Goal: Task Accomplishment & Management: Use online tool/utility

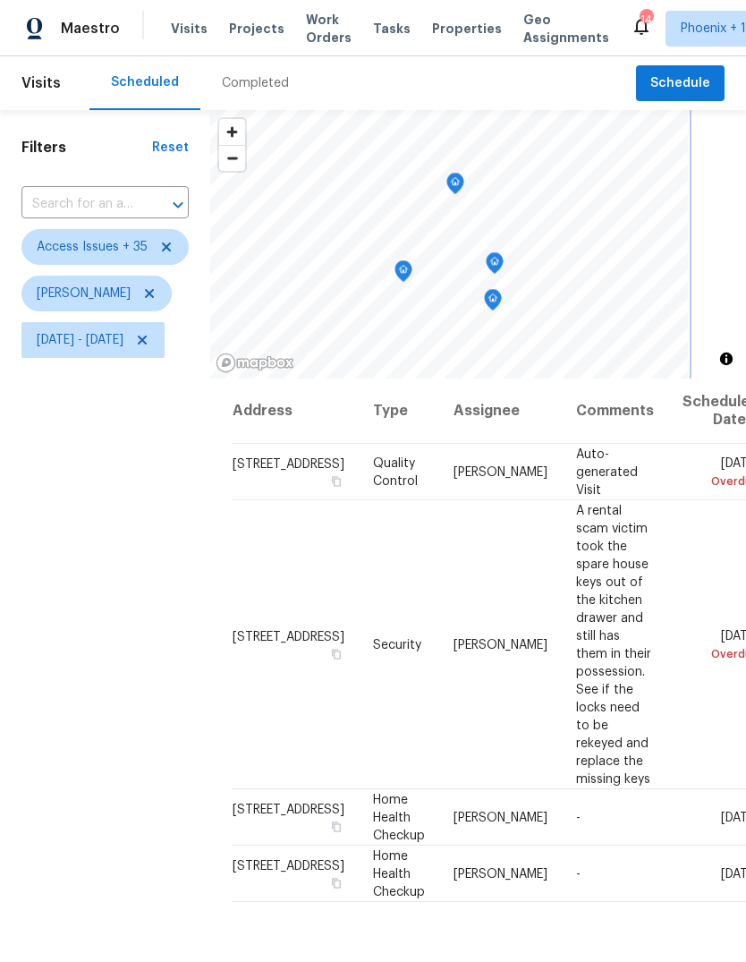
click at [501, 296] on icon "Map marker" at bounding box center [493, 300] width 16 height 21
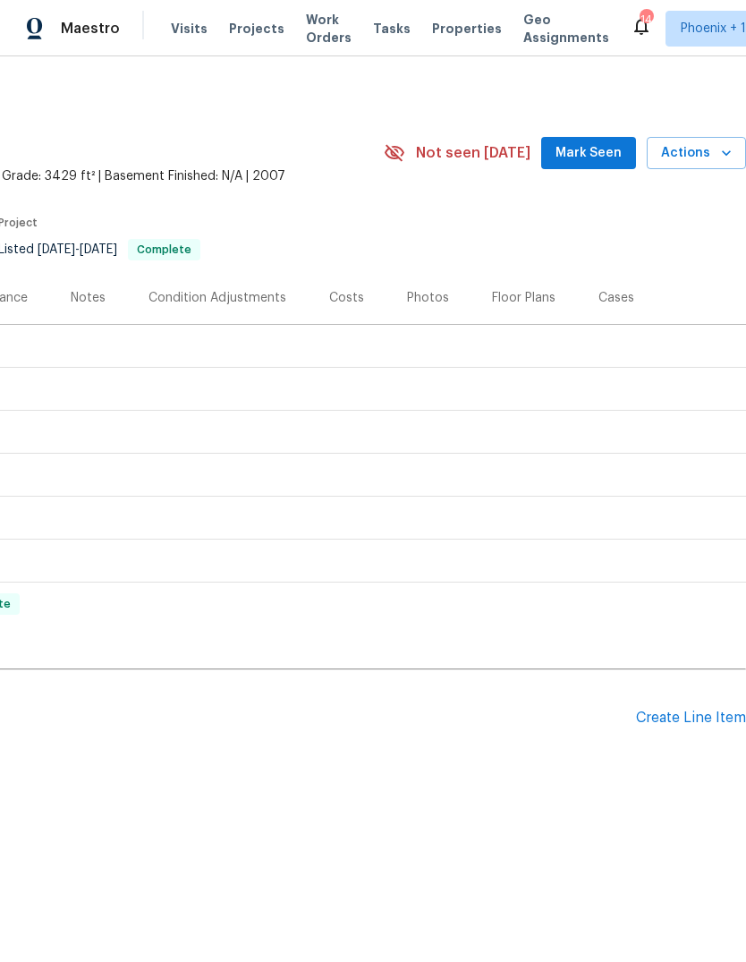
scroll to position [0, 265]
click at [668, 723] on div "Create Line Item" at bounding box center [691, 717] width 110 height 17
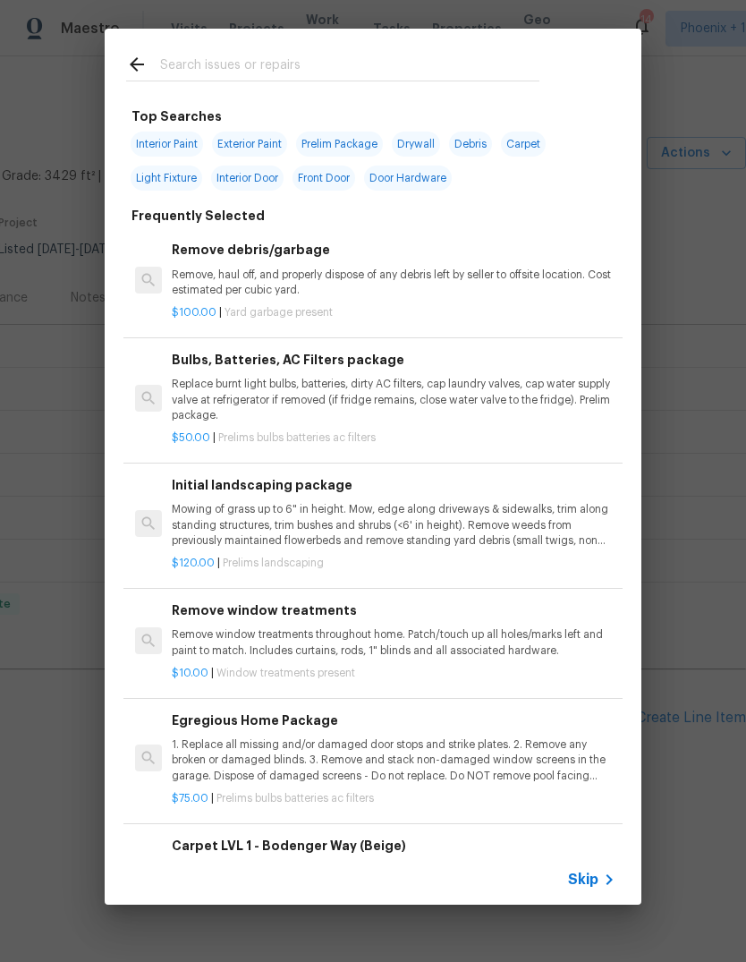
click at [286, 66] on input "text" at bounding box center [349, 67] width 379 height 27
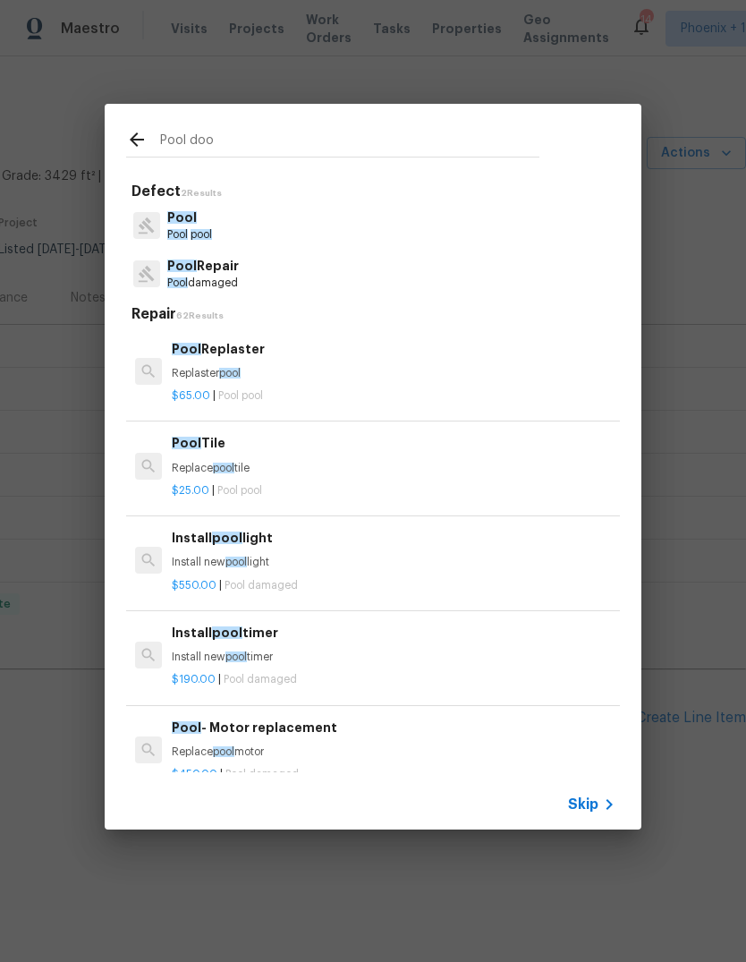
type input "Pool door"
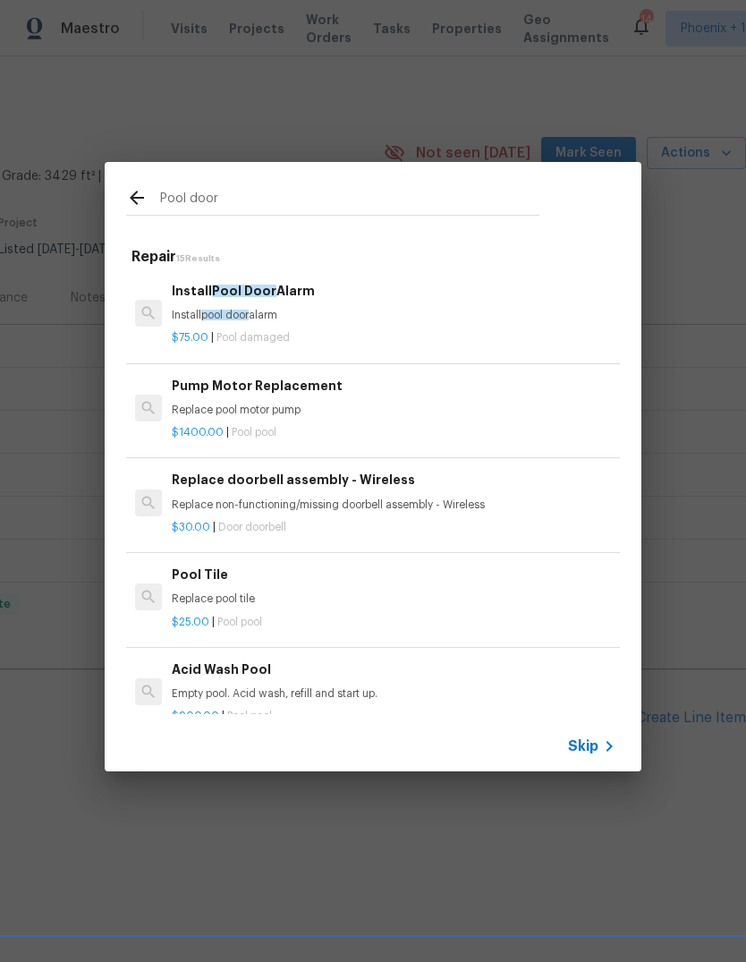
click at [271, 299] on h6 "Install Pool Door Alarm" at bounding box center [394, 291] width 444 height 20
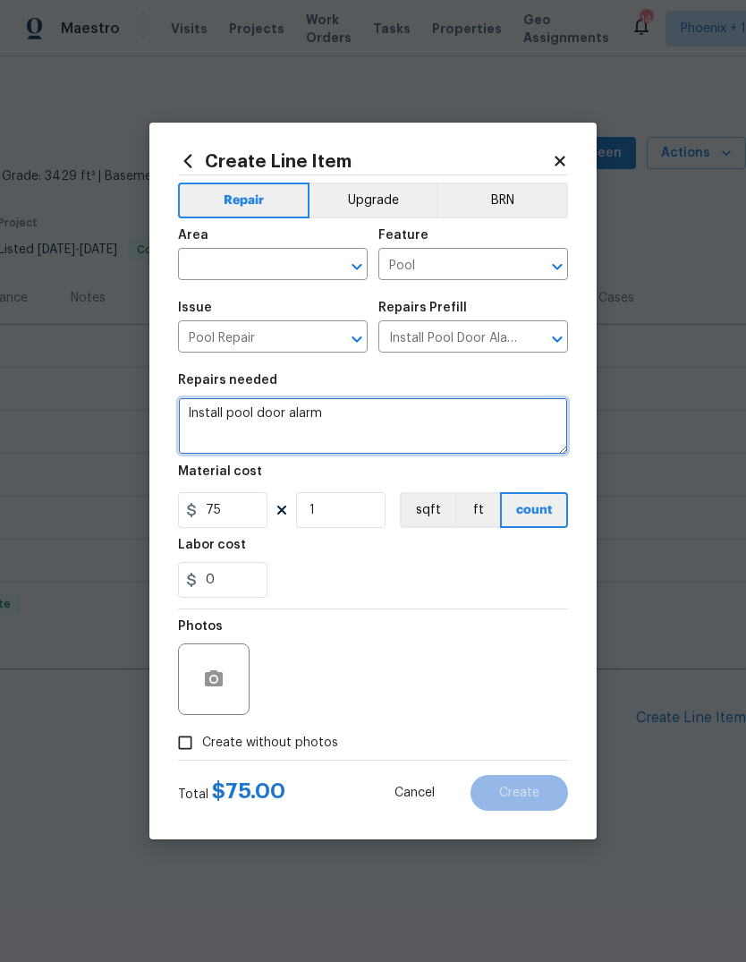
click at [186, 420] on textarea "Install pool door alarm" at bounding box center [373, 425] width 390 height 57
click at [242, 418] on textarea "1. Install pool door alarm" at bounding box center [373, 425] width 390 height 57
click at [416, 411] on textarea "1. Install a new pool door alarm" at bounding box center [373, 425] width 390 height 57
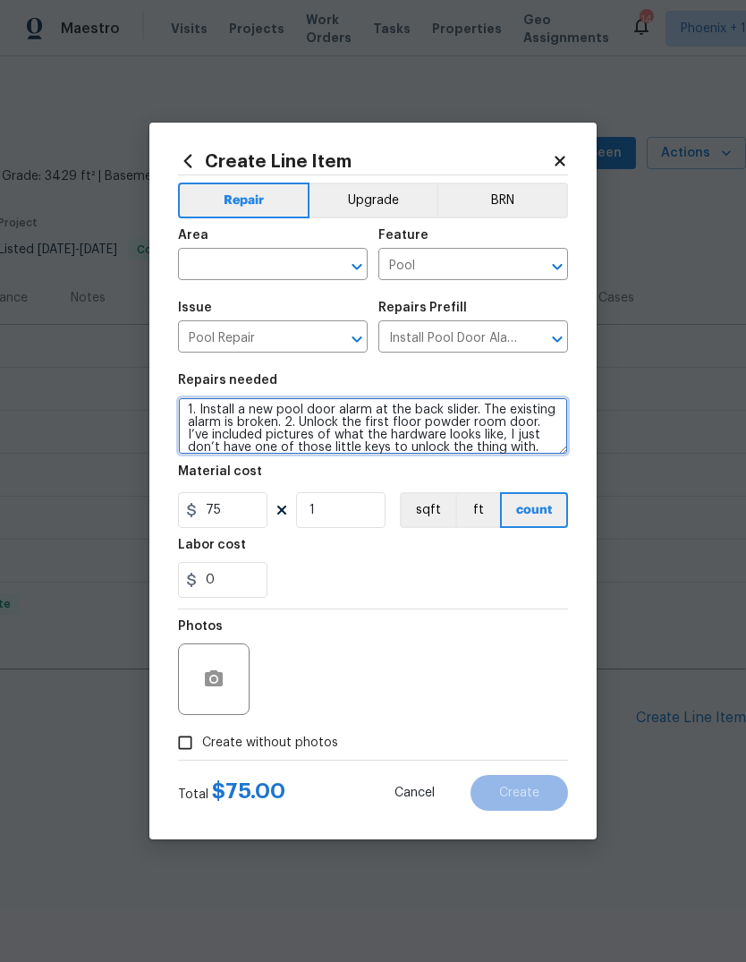
scroll to position [4, 0]
click at [330, 439] on textarea "1. Install a new pool door alarm at the back slider. The existing alarm is brok…" at bounding box center [373, 425] width 390 height 57
click at [324, 454] on textarea "1. Install a new pool door alarm at the back slider. The existing alarm is brok…" at bounding box center [373, 425] width 390 height 57
type textarea "1. Install a new pool door alarm at the back slider. The existing alarm is brok…"
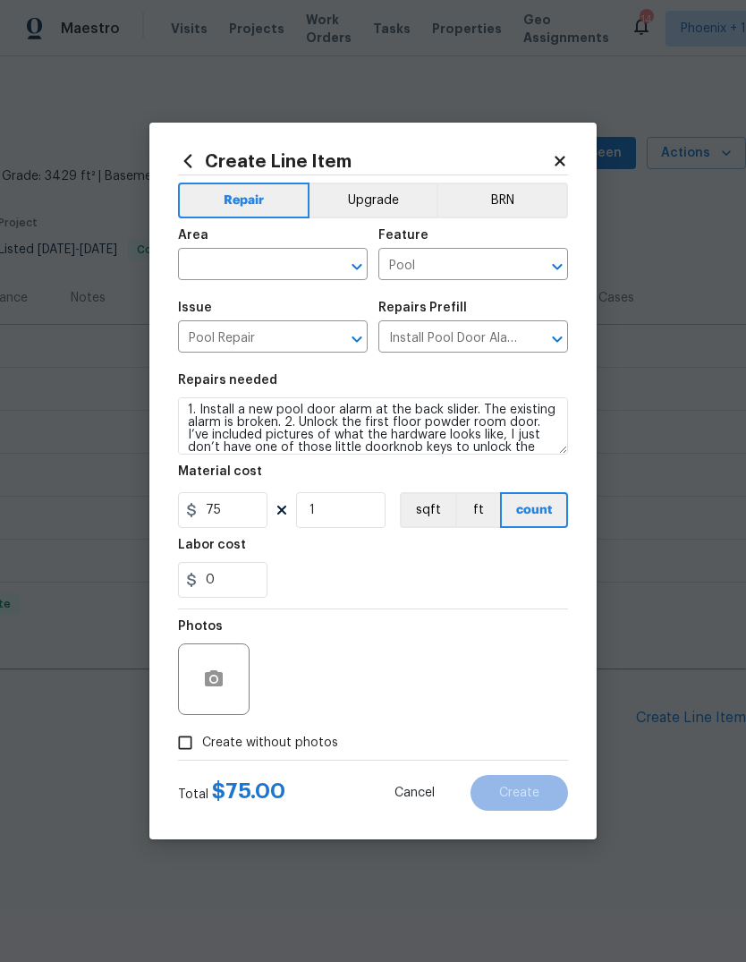
click at [244, 269] on input "text" at bounding box center [248, 266] width 140 height 28
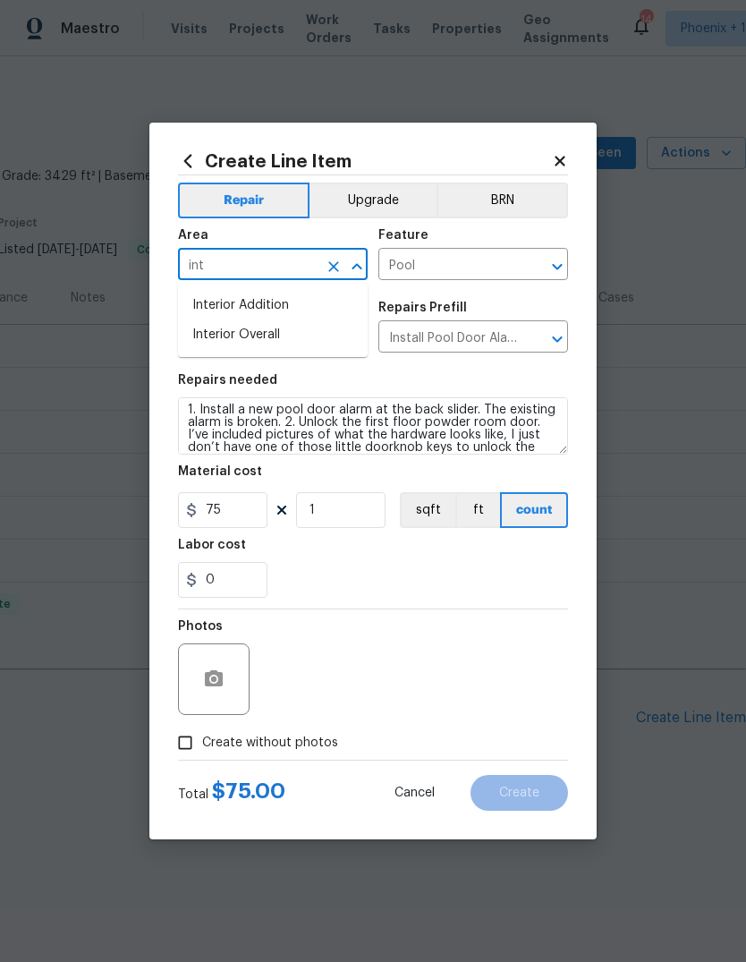
click at [279, 338] on li "Interior Overall" at bounding box center [273, 335] width 190 height 30
type input "Interior Overall"
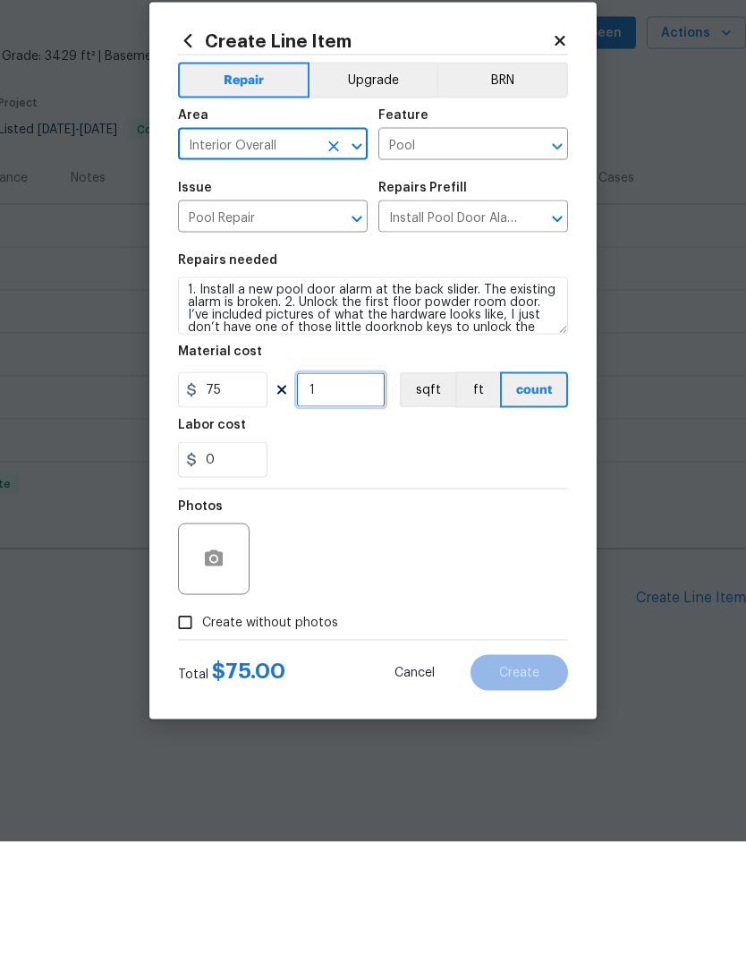
click at [372, 492] on input "1" at bounding box center [340, 510] width 89 height 36
type input "2"
click at [412, 562] on div "0" at bounding box center [373, 580] width 390 height 36
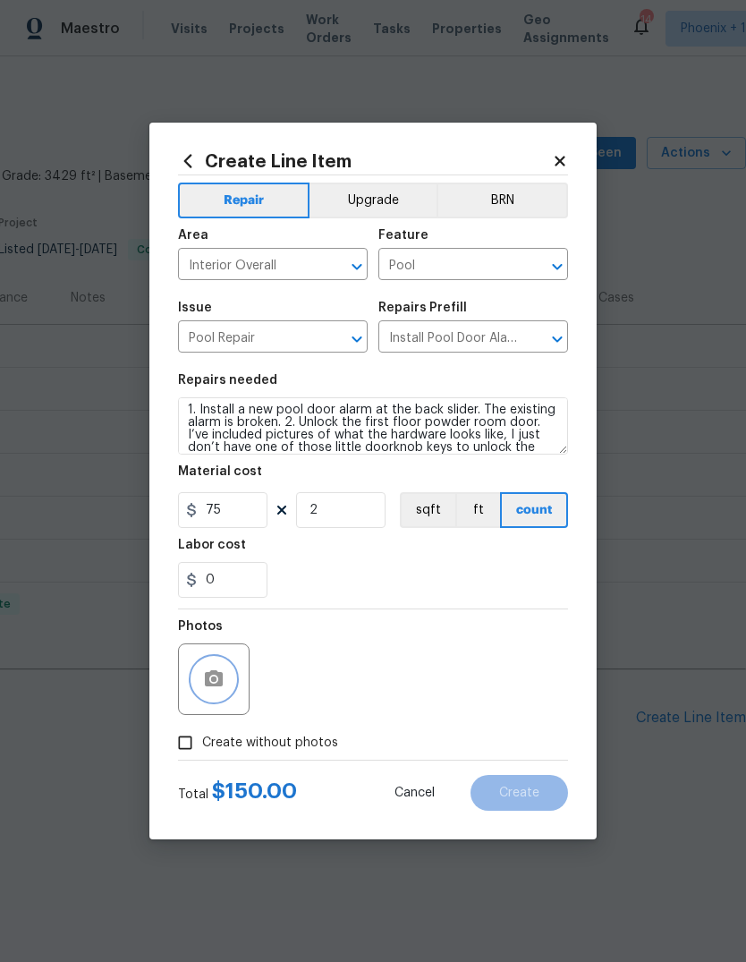
click at [215, 671] on icon "button" at bounding box center [213, 678] width 21 height 21
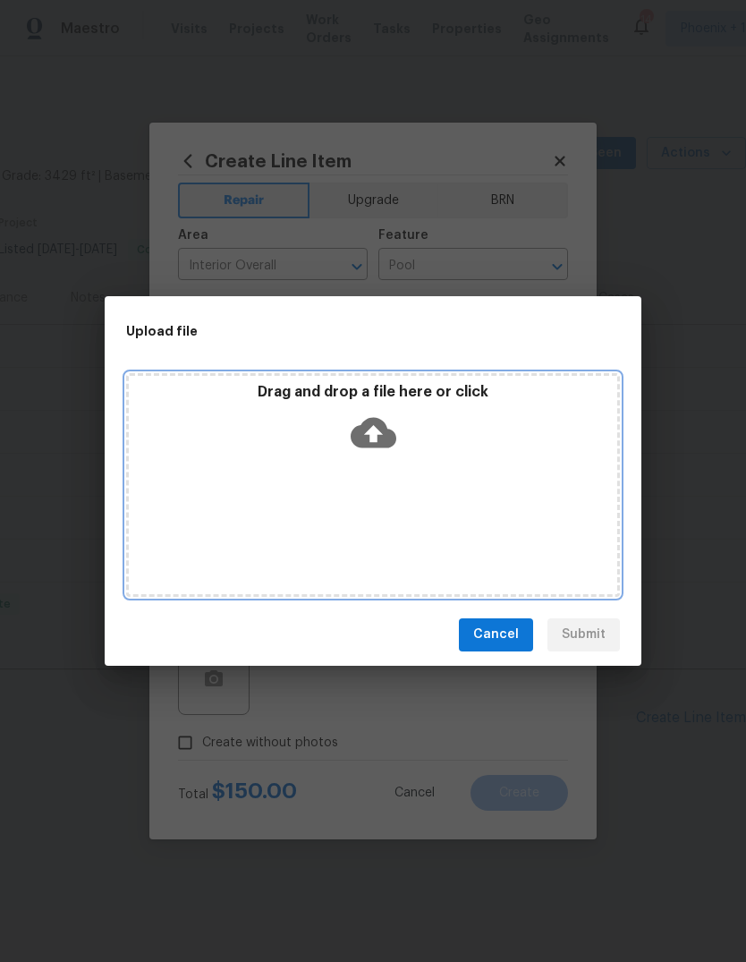
click at [368, 433] on icon at bounding box center [374, 433] width 46 height 46
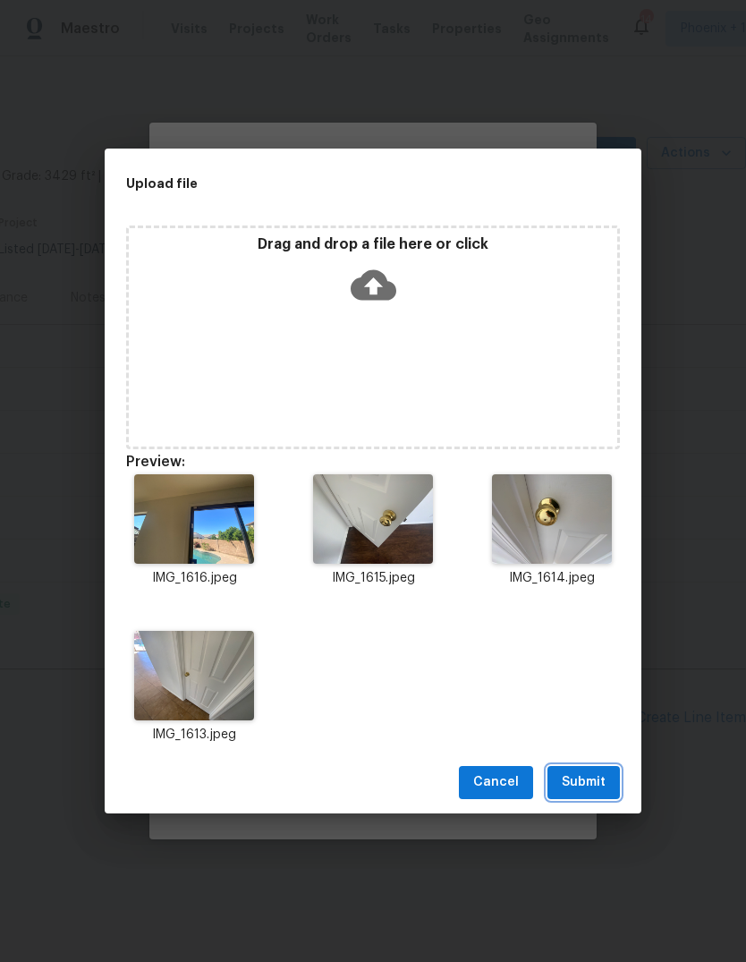
click at [582, 781] on span "Submit" at bounding box center [584, 782] width 44 height 22
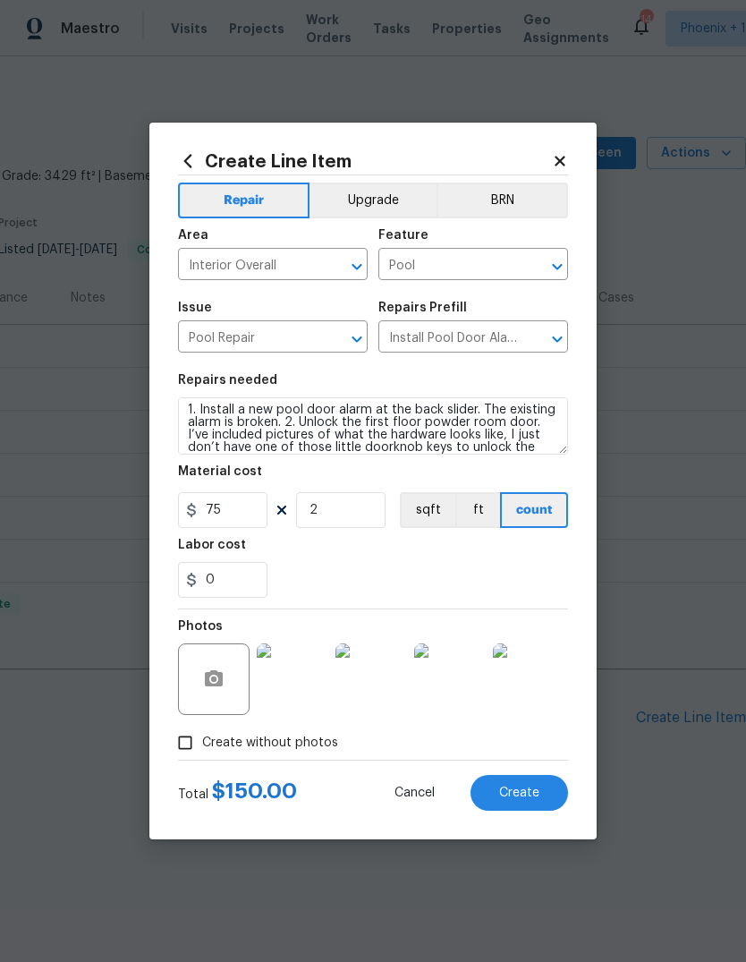
click at [503, 781] on button "Create" at bounding box center [520, 793] width 98 height 36
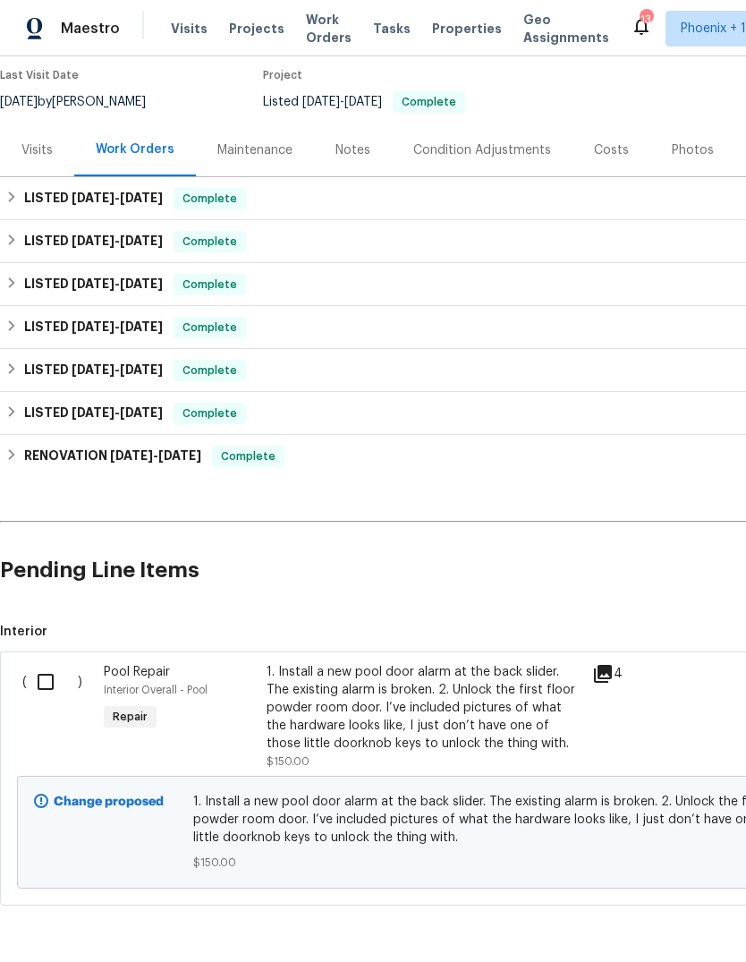
scroll to position [146, 0]
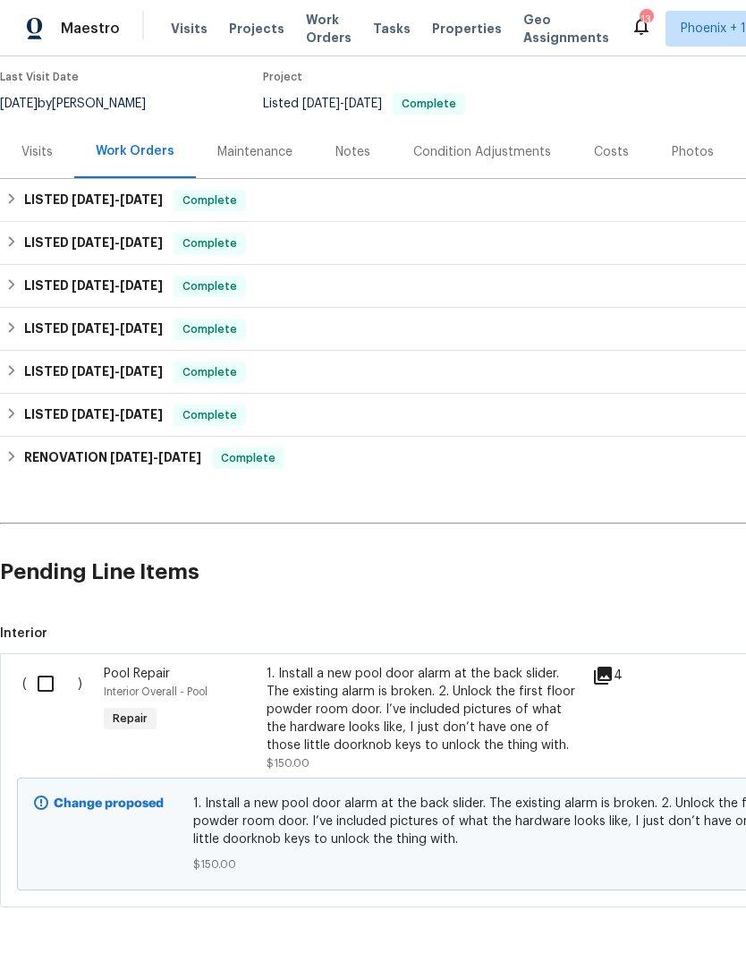
click at [48, 684] on input "checkbox" at bounding box center [52, 684] width 51 height 38
checkbox input "true"
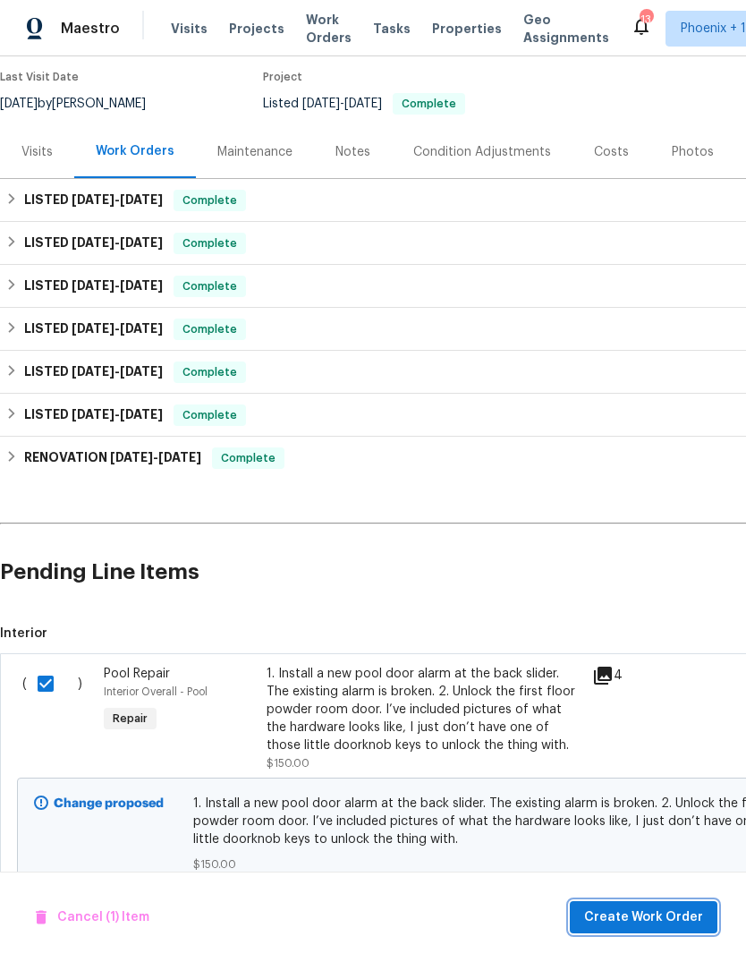
click at [668, 910] on span "Create Work Order" at bounding box center [643, 917] width 119 height 22
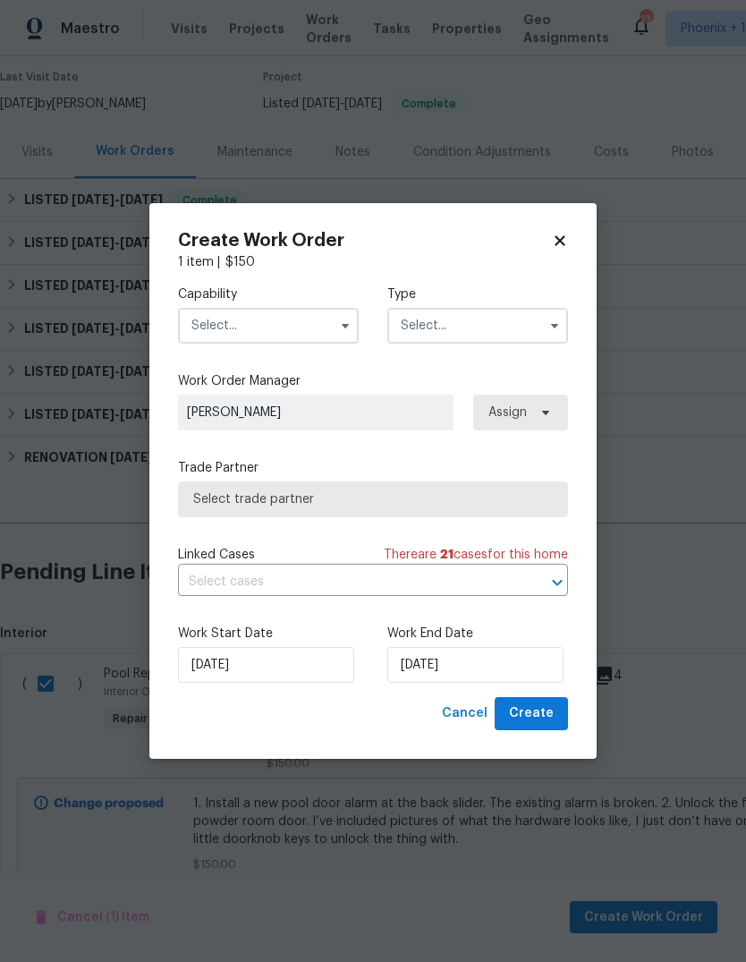
click at [277, 325] on input "text" at bounding box center [268, 326] width 181 height 36
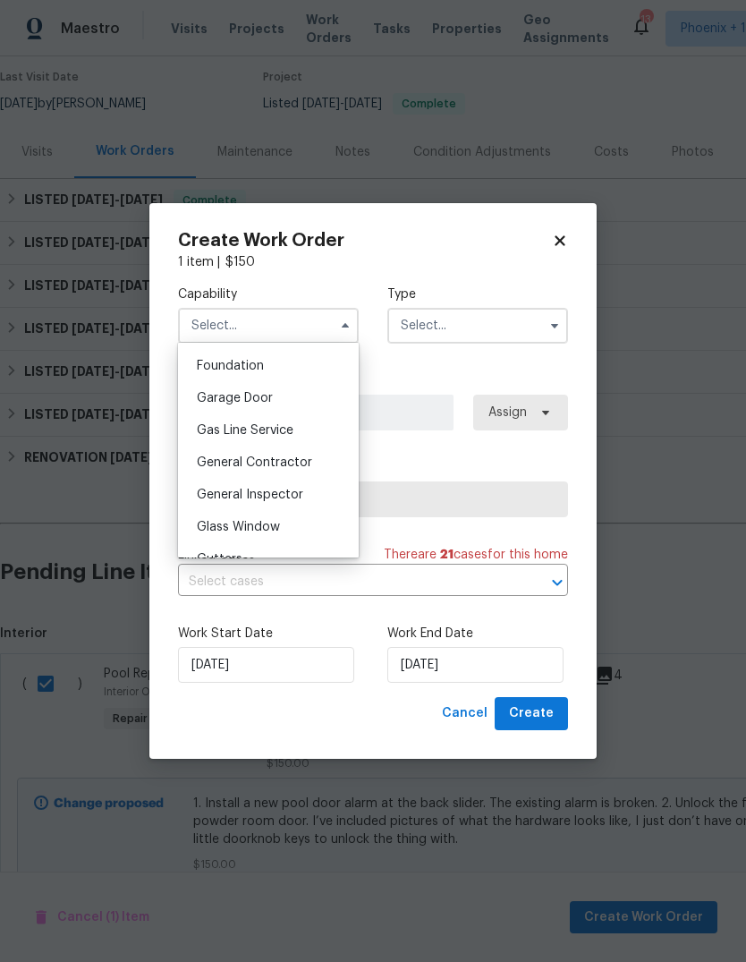
scroll to position [772, 0]
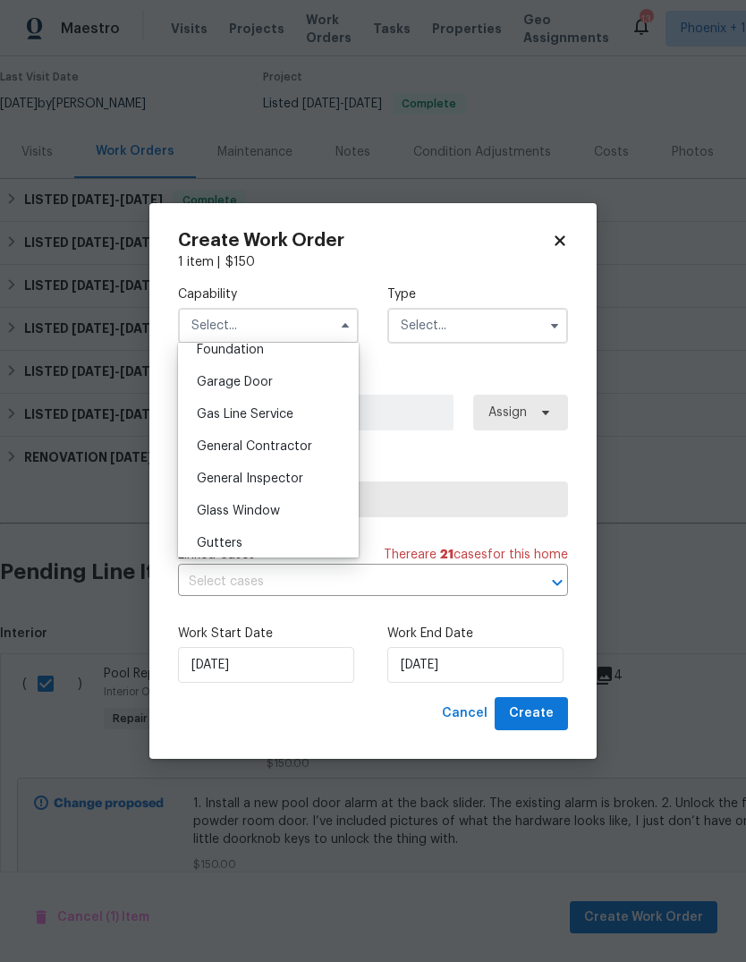
click at [305, 450] on span "General Contractor" at bounding box center [254, 446] width 115 height 13
type input "General Contractor"
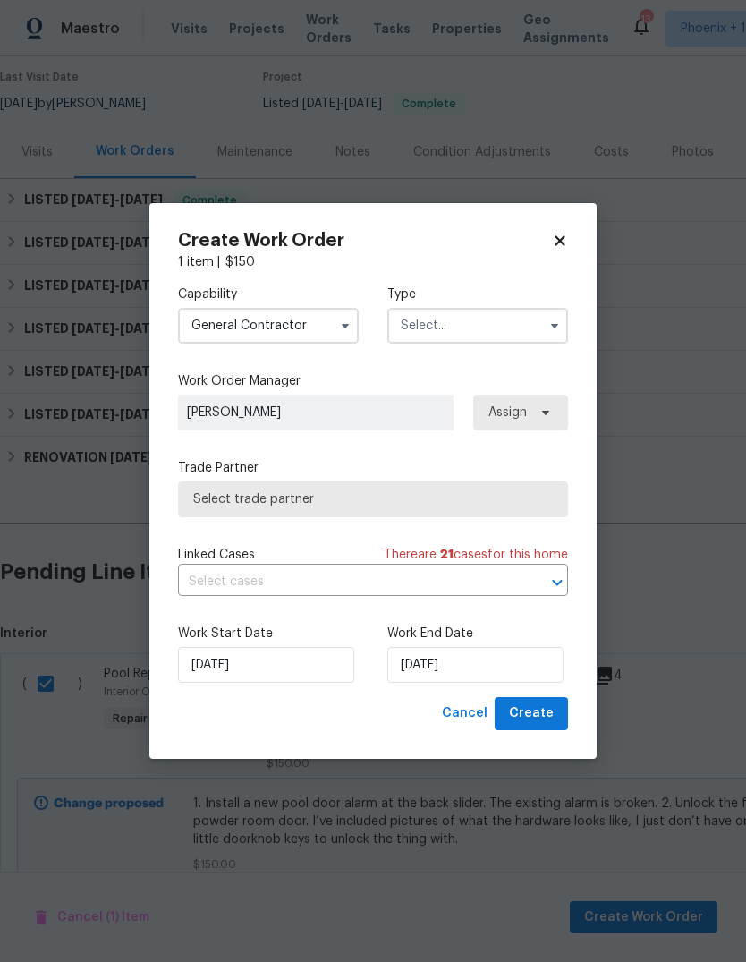
click at [501, 341] on input "text" at bounding box center [477, 326] width 181 height 36
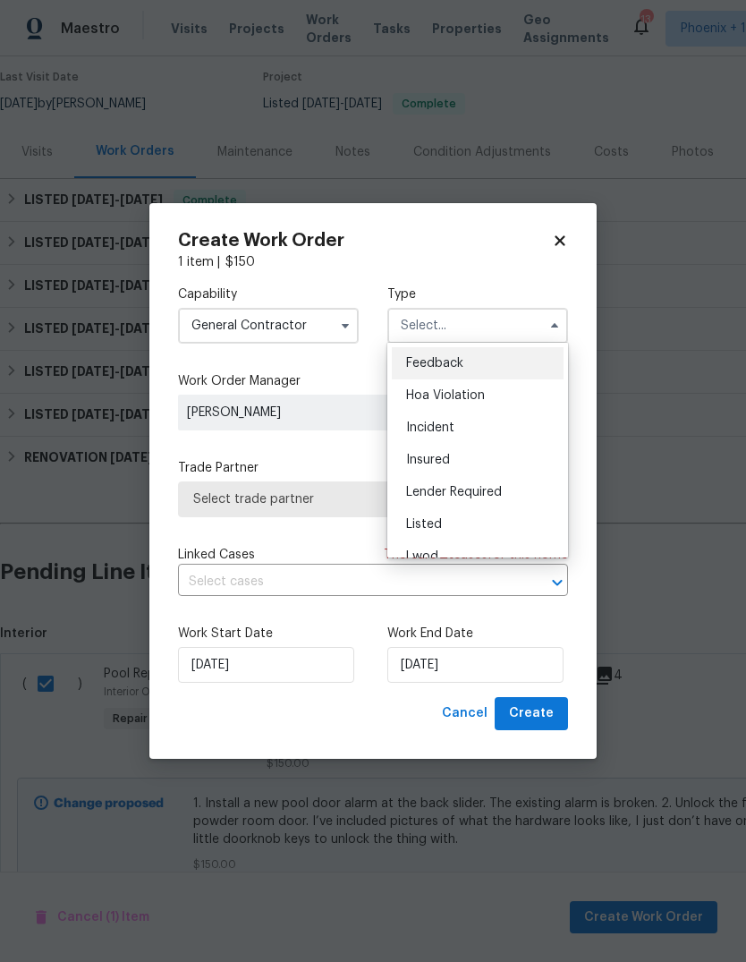
click at [464, 527] on div "Listed" at bounding box center [478, 524] width 172 height 32
type input "Listed"
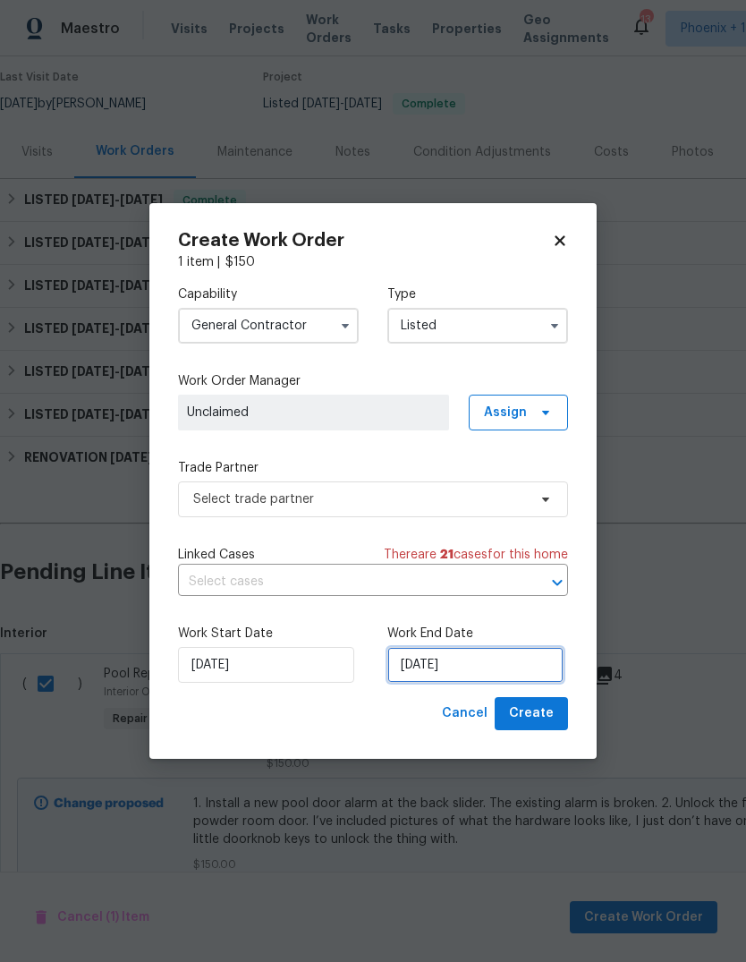
click at [488, 667] on input "9/29/2025" at bounding box center [475, 665] width 176 height 36
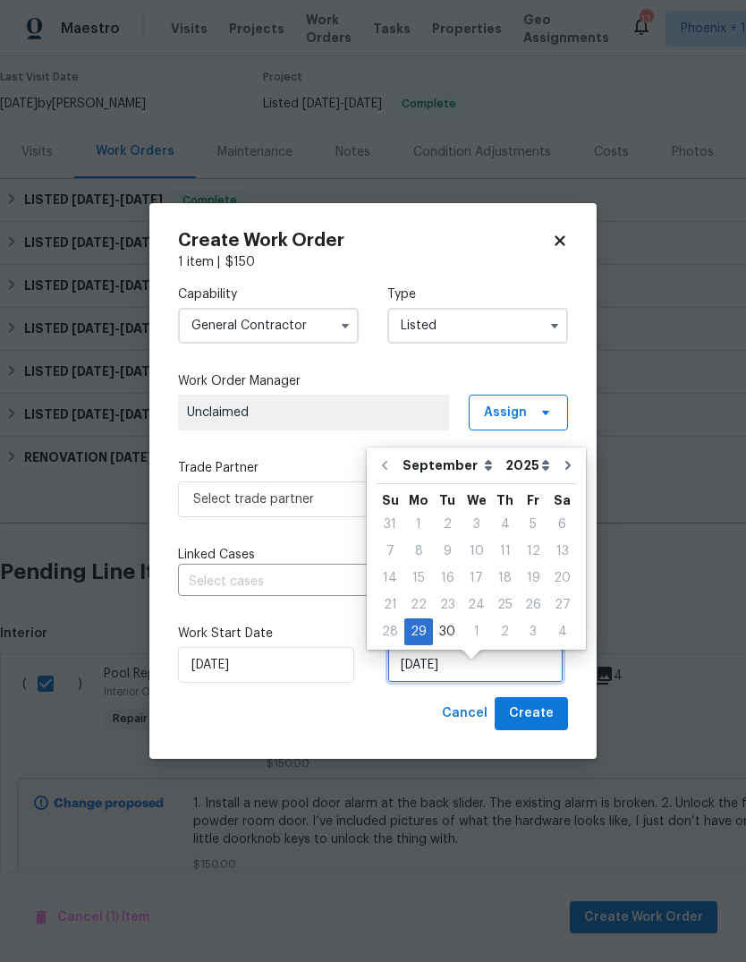
scroll to position [13, 0]
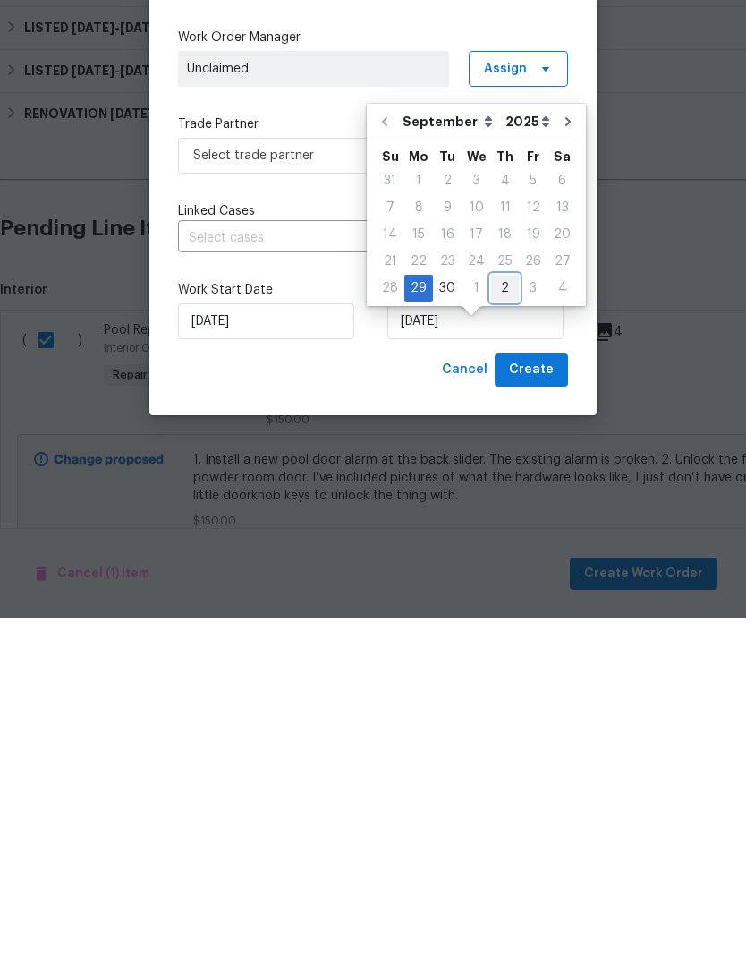
click at [502, 619] on div "2" at bounding box center [505, 631] width 28 height 25
type input "10/2/2025"
select select "9"
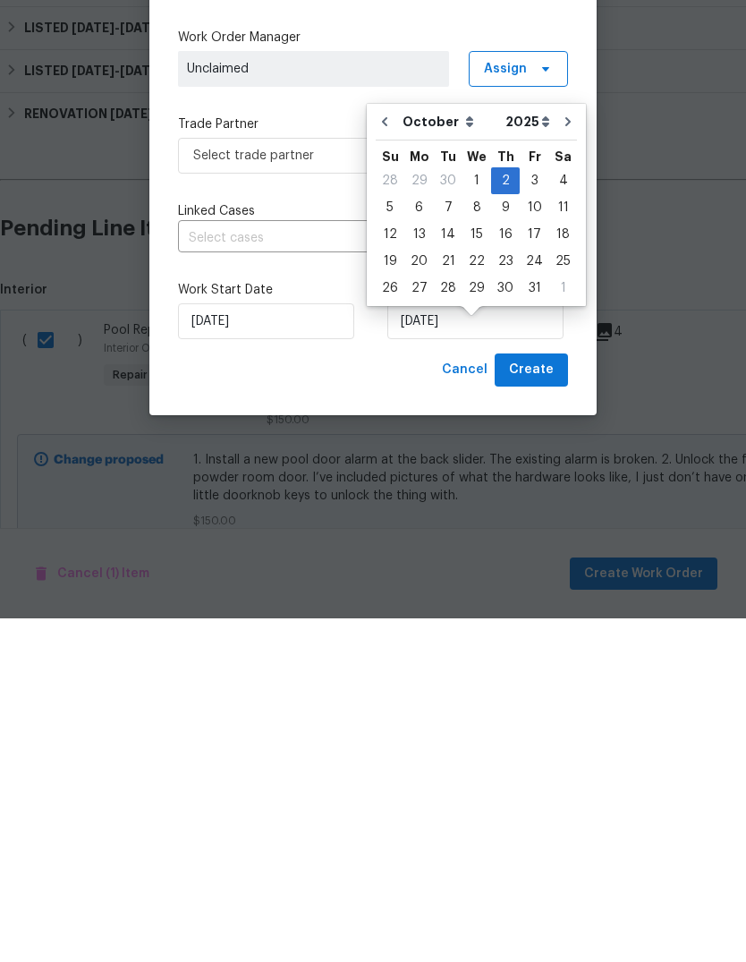
scroll to position [67, 0]
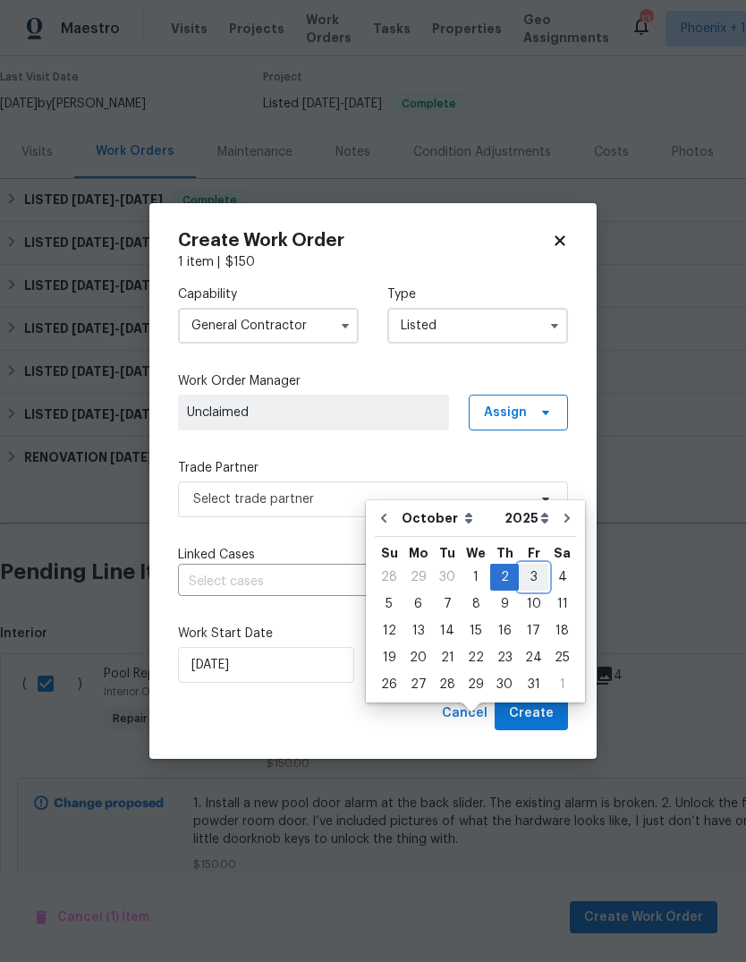
click at [532, 565] on div "3" at bounding box center [534, 577] width 30 height 25
type input "10/3/2025"
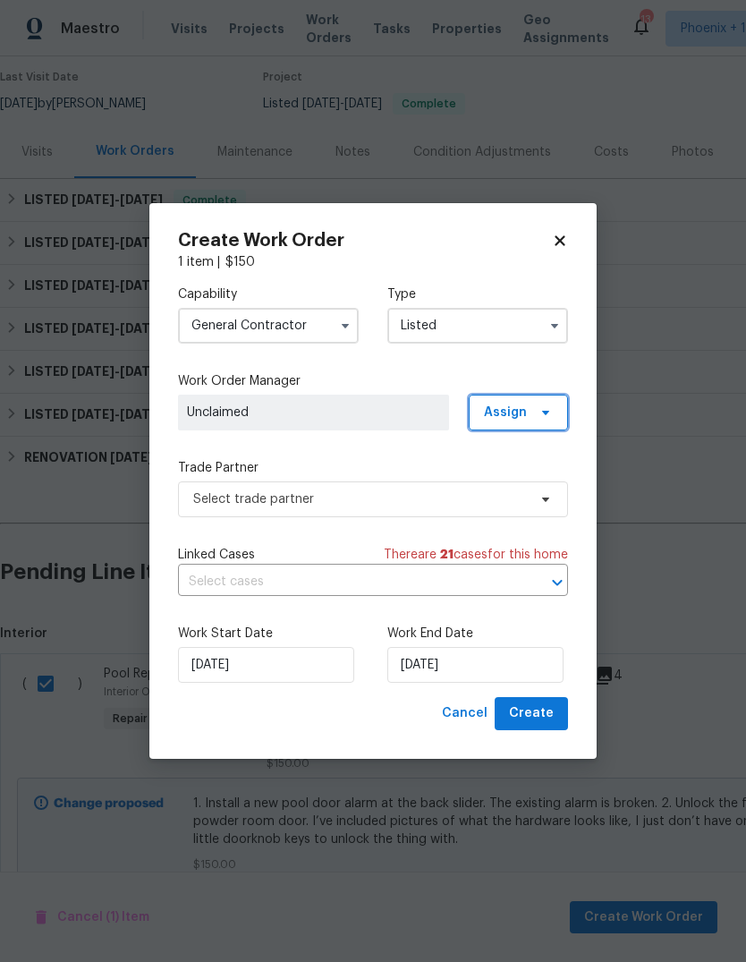
click at [547, 407] on icon at bounding box center [546, 412] width 14 height 14
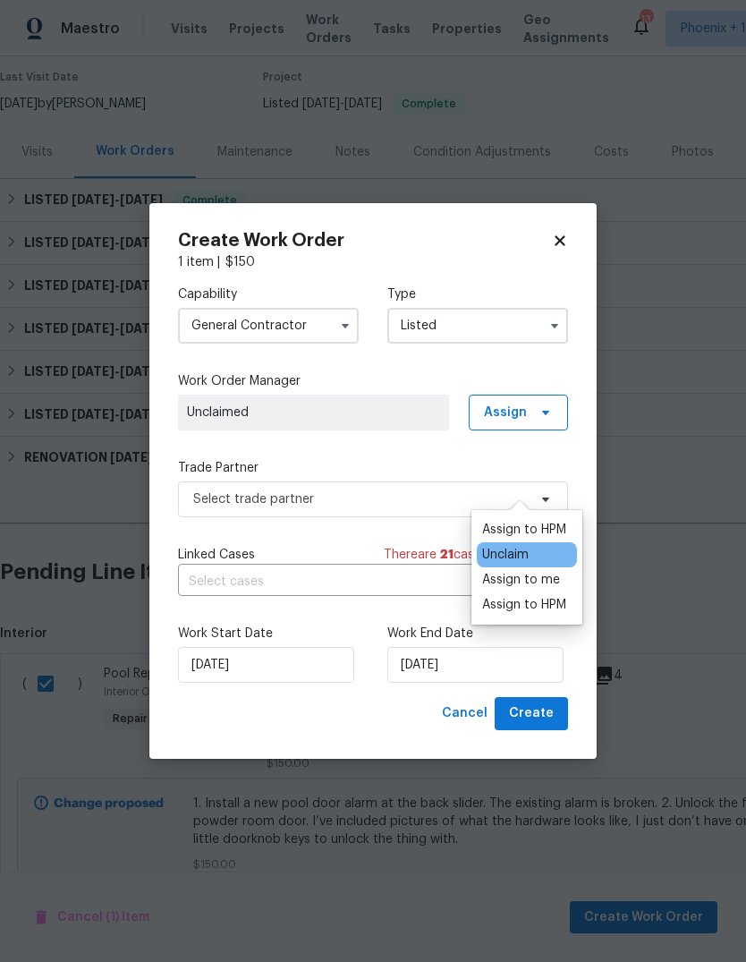
click at [547, 571] on div "Assign to me" at bounding box center [521, 580] width 78 height 18
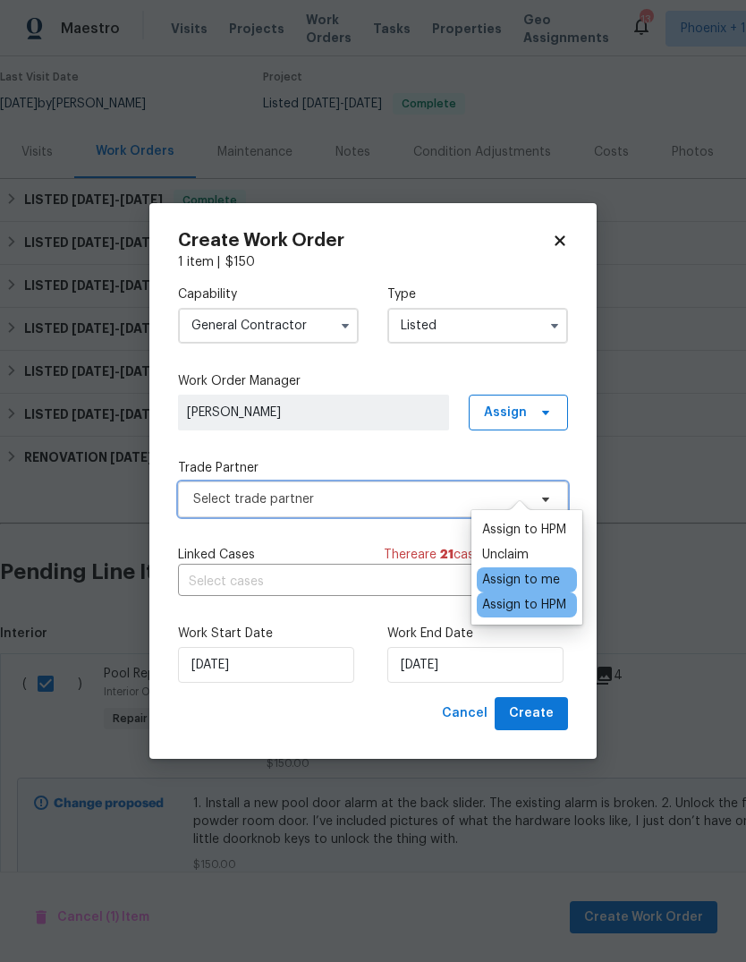
click at [343, 495] on span "Select trade partner" at bounding box center [360, 499] width 334 height 18
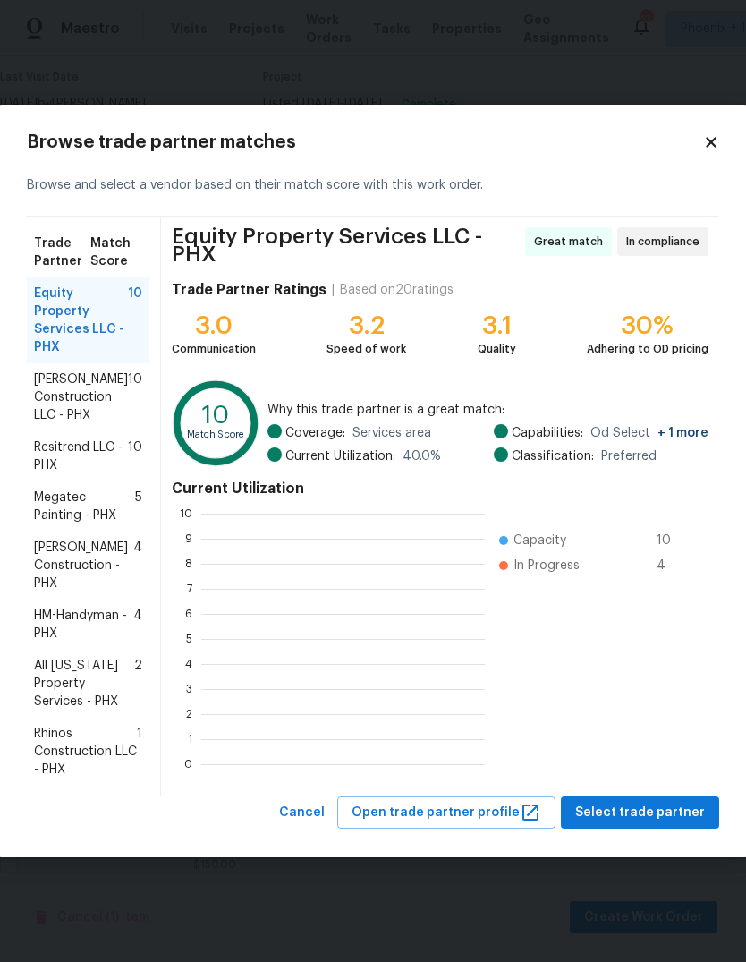
scroll to position [250, 284]
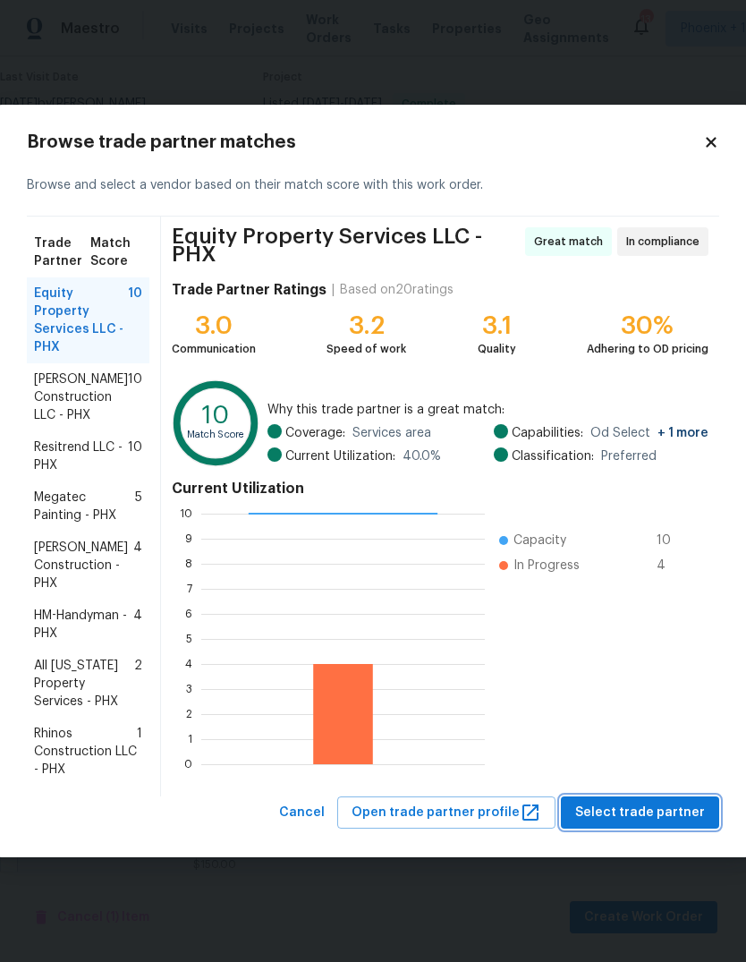
click at [675, 803] on span "Select trade partner" at bounding box center [640, 813] width 130 height 22
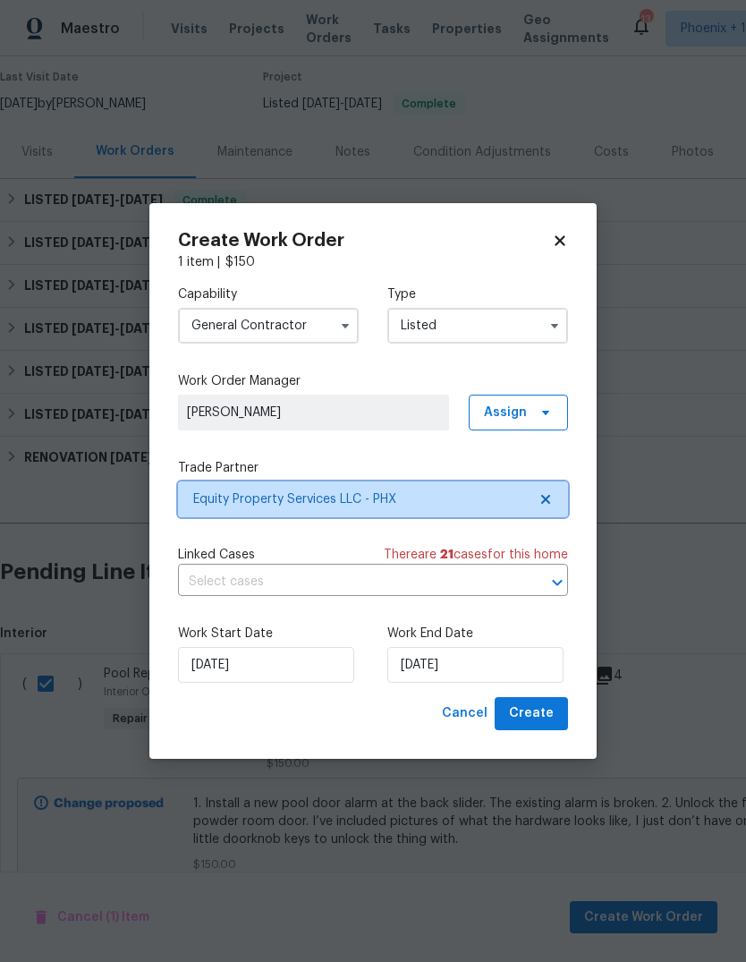
click at [446, 492] on span "Equity Property Services LLC - PHX" at bounding box center [360, 499] width 334 height 18
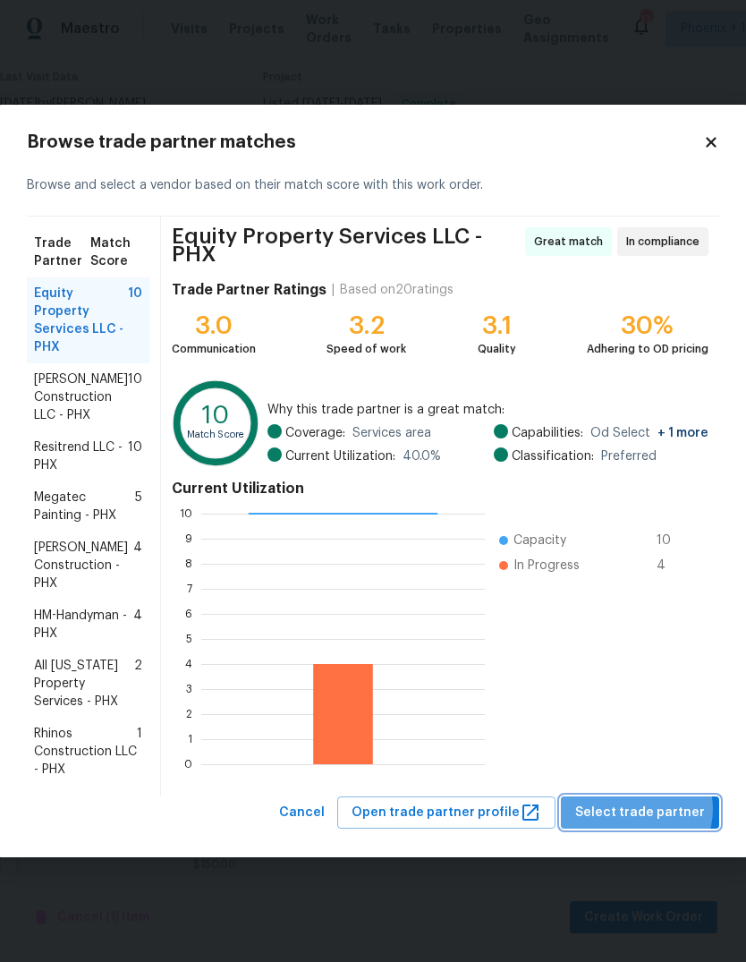
click at [642, 809] on span "Select trade partner" at bounding box center [640, 813] width 130 height 22
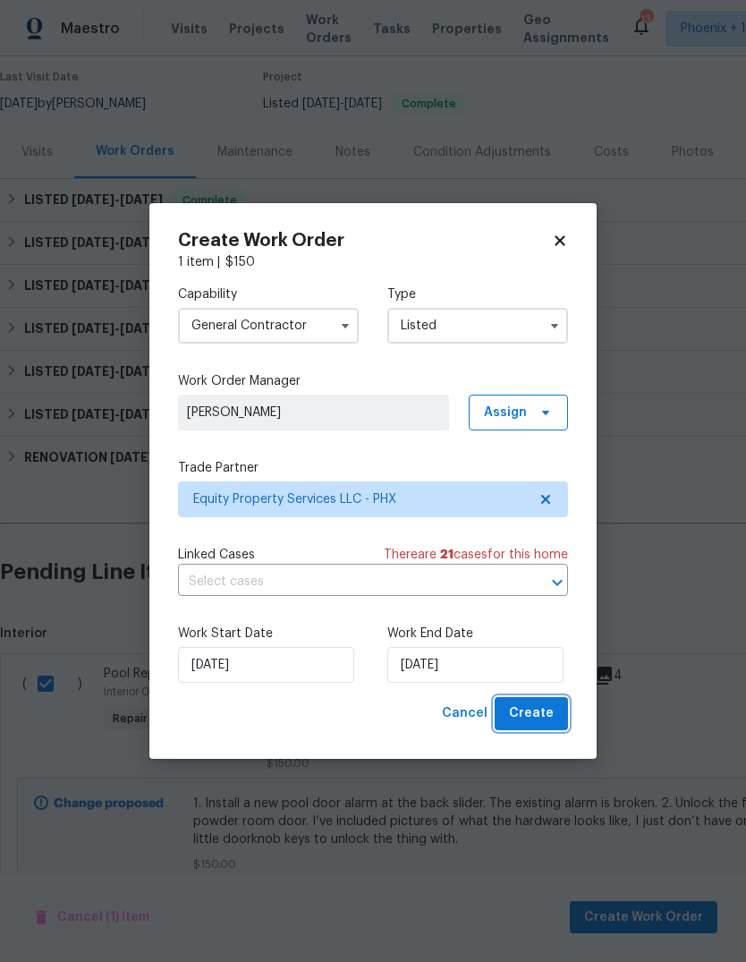
click at [546, 714] on span "Create" at bounding box center [531, 713] width 45 height 22
checkbox input "false"
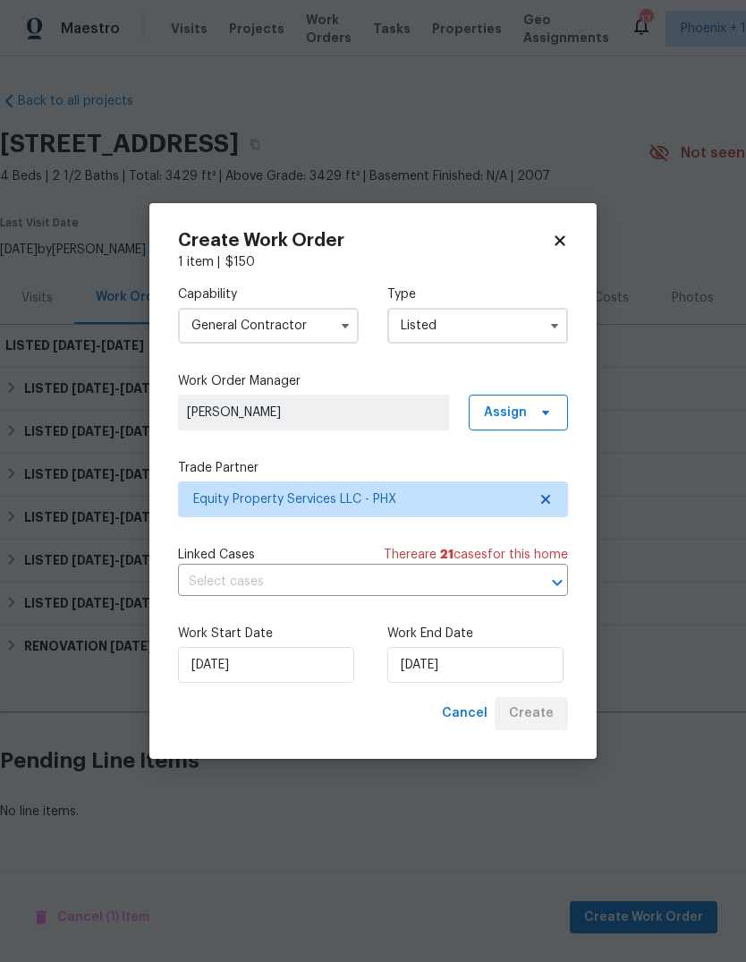
scroll to position [0, 0]
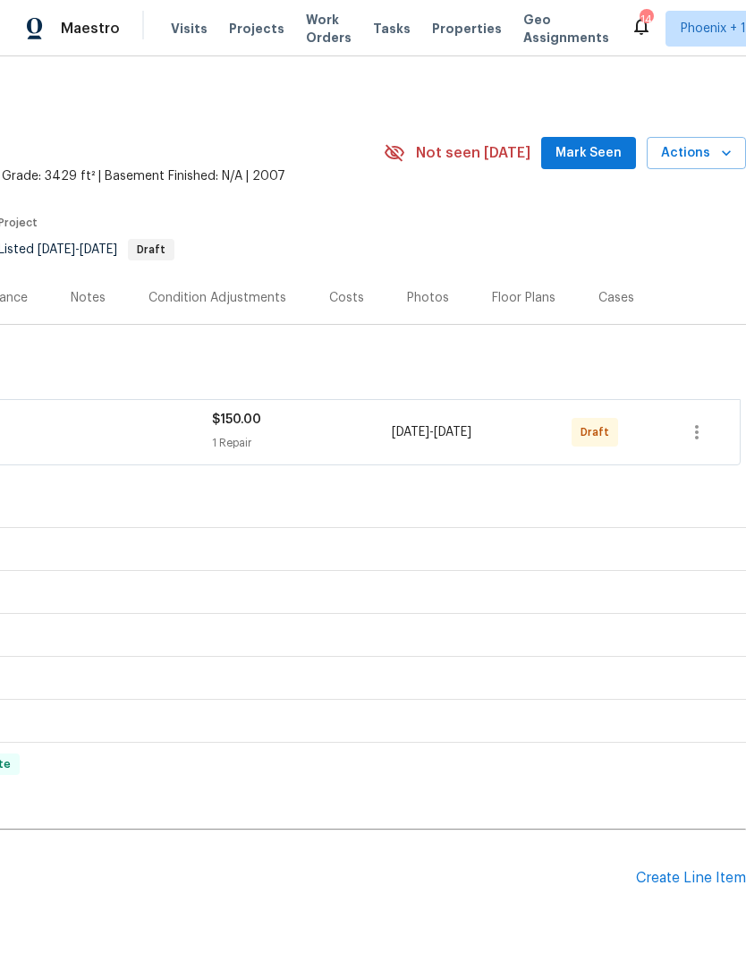
scroll to position [0, 265]
click at [695, 435] on icon "button" at bounding box center [696, 431] width 21 height 21
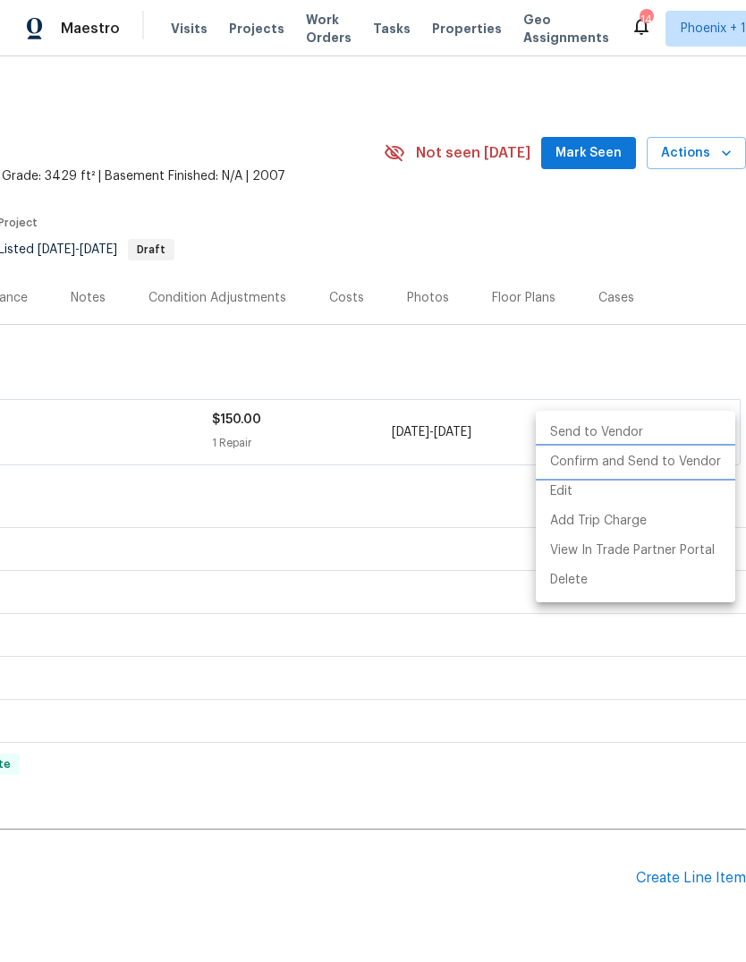
click at [646, 458] on li "Confirm and Send to Vendor" at bounding box center [636, 462] width 200 height 30
